Goal: Information Seeking & Learning: Learn about a topic

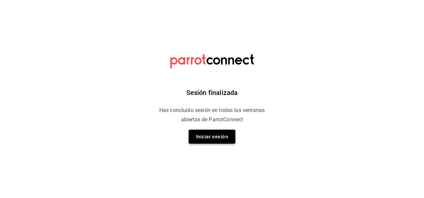
click at [213, 140] on button "Iniciar sesión" at bounding box center [212, 137] width 47 height 14
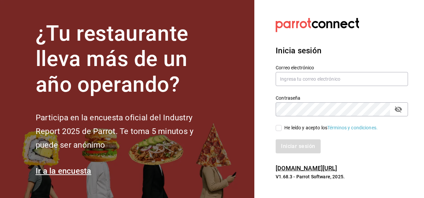
click at [213, 140] on h2 "Participa en la encuesta oficial del Industry Report 2025 de Parrot. Te toma 5 …" at bounding box center [126, 131] width 180 height 41
type input "sandmerkel@gmail.com"
click at [278, 127] on input "He leído y acepto los Términos y condiciones." at bounding box center [279, 128] width 6 height 6
checkbox input "true"
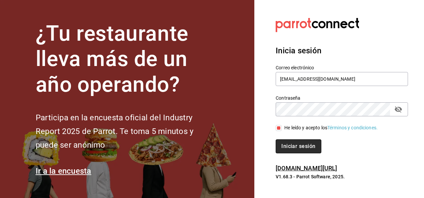
click at [294, 148] on button "Iniciar sesión" at bounding box center [298, 146] width 45 height 14
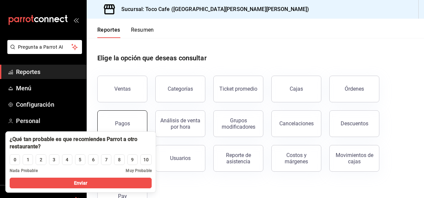
click at [125, 120] on button "Pagos" at bounding box center [122, 123] width 50 height 27
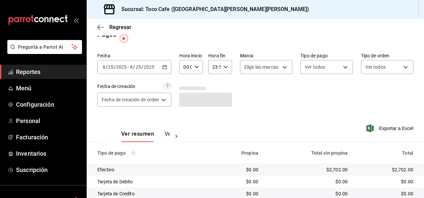
scroll to position [12, 0]
click at [141, 68] on span "/" at bounding box center [142, 66] width 2 height 5
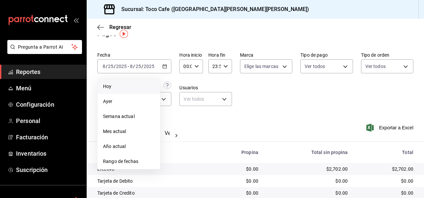
click at [134, 87] on span "Hoy" at bounding box center [129, 86] width 52 height 7
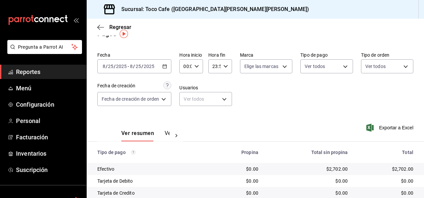
click at [311, 97] on div "Fecha 2025-08-25 8 / 25 / 2025 - 2025-08-25 8 / 25 / 2025 Hora inicio 00:00 Hor…" at bounding box center [255, 81] width 316 height 65
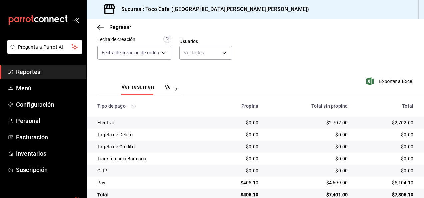
scroll to position [72, 0]
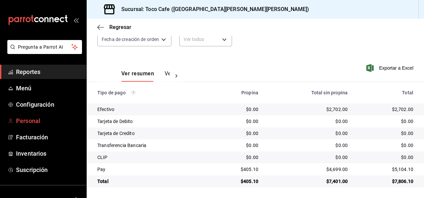
click at [27, 119] on span "Personal" at bounding box center [48, 120] width 65 height 9
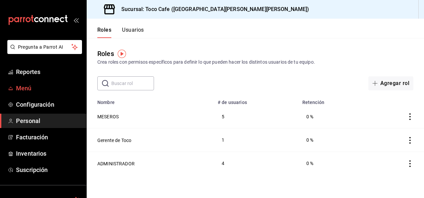
click at [35, 91] on span "Menú" at bounding box center [48, 88] width 65 height 9
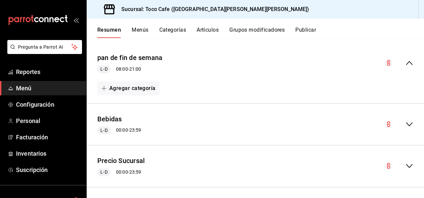
scroll to position [56, 0]
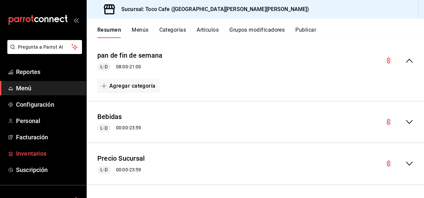
click at [35, 153] on span "Inventarios" at bounding box center [48, 153] width 65 height 9
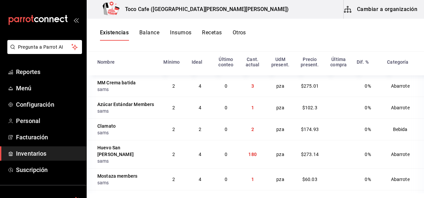
scroll to position [81, 0]
click at [215, 33] on button "Recetas" at bounding box center [212, 34] width 20 height 11
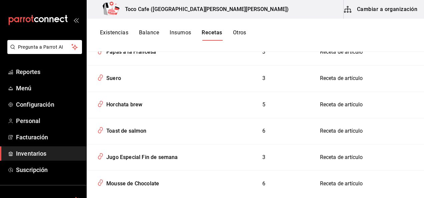
scroll to position [756, 0]
click at [122, 98] on div "Horchata brew" at bounding box center [123, 103] width 39 height 10
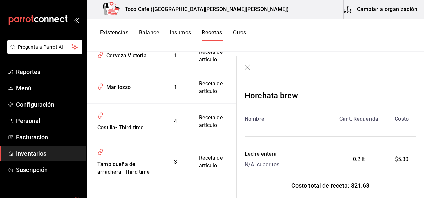
click at [423, 193] on div "Costo total de receta: $21.63" at bounding box center [330, 185] width 187 height 25
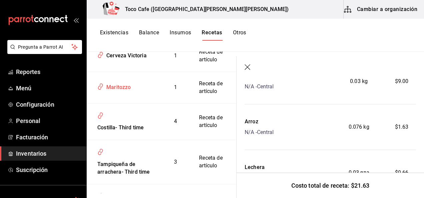
click at [118, 91] on div "Maritozzo" at bounding box center [117, 86] width 27 height 10
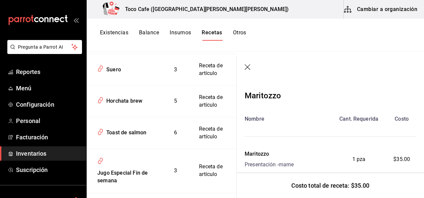
scroll to position [969, 0]
